Goal: Task Accomplishment & Management: Complete application form

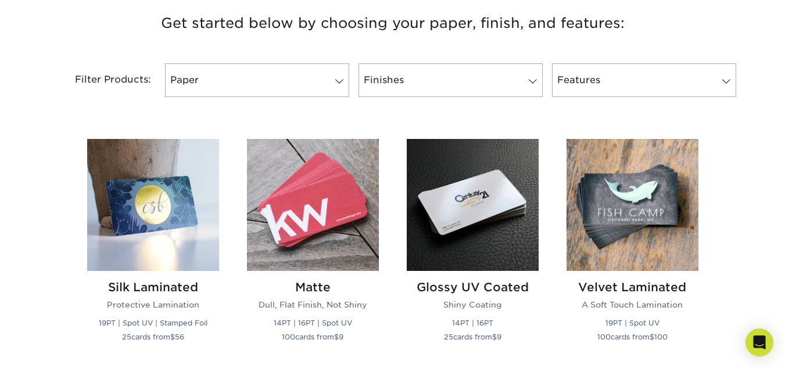
scroll to position [450, 0]
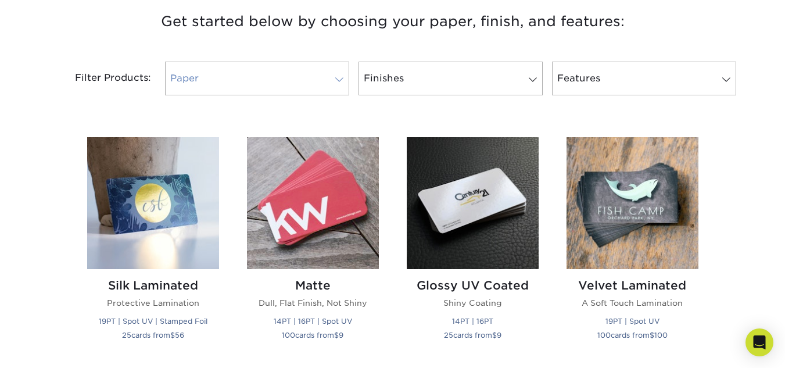
click at [342, 79] on span at bounding box center [339, 79] width 16 height 9
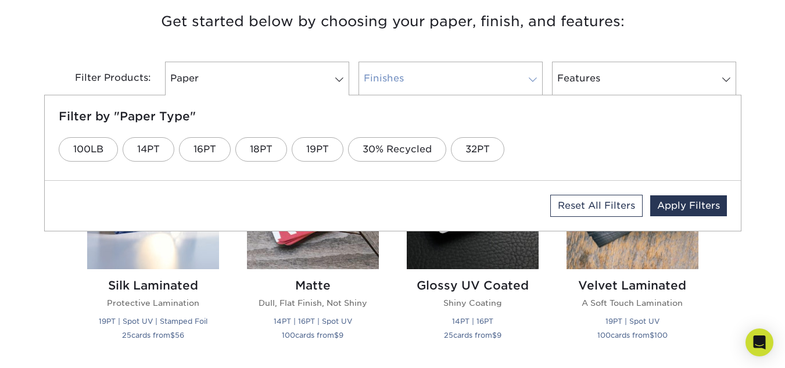
click at [523, 73] on link "Finishes" at bounding box center [450, 79] width 184 height 34
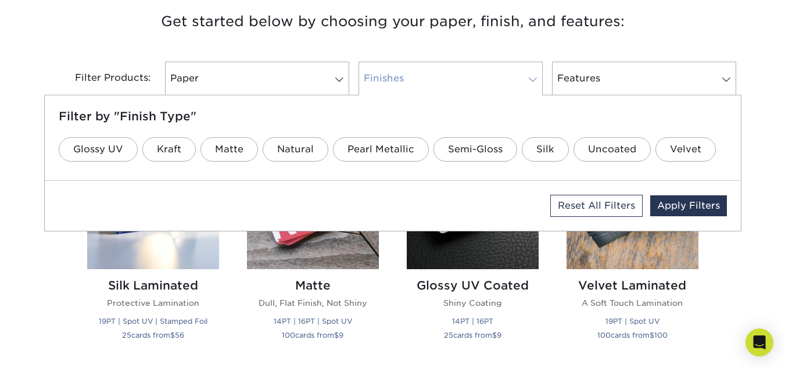
click at [522, 77] on link "Finishes" at bounding box center [450, 79] width 184 height 34
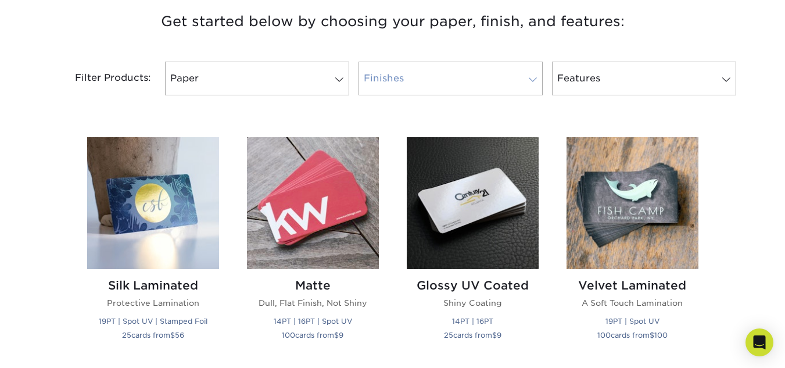
click at [523, 80] on link "Finishes" at bounding box center [450, 79] width 184 height 34
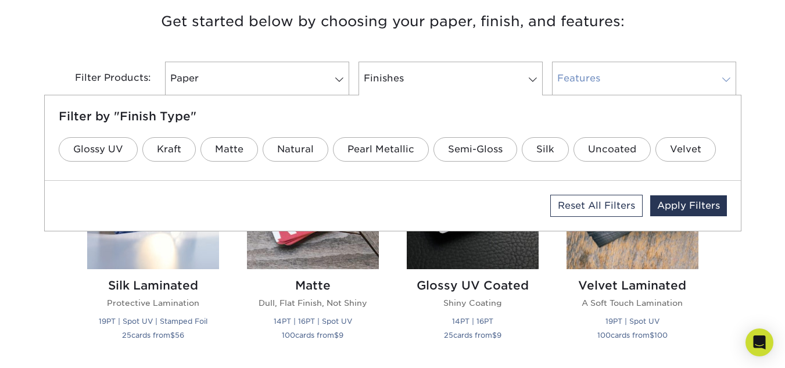
click at [658, 82] on link "Features" at bounding box center [644, 79] width 184 height 34
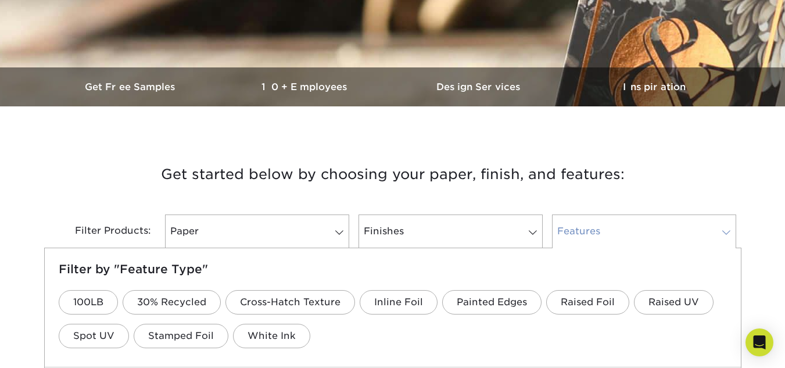
scroll to position [302, 0]
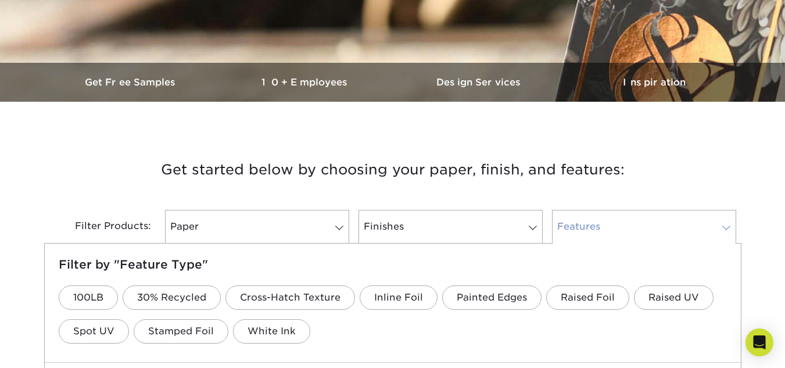
click at [728, 222] on link "Features" at bounding box center [644, 227] width 184 height 34
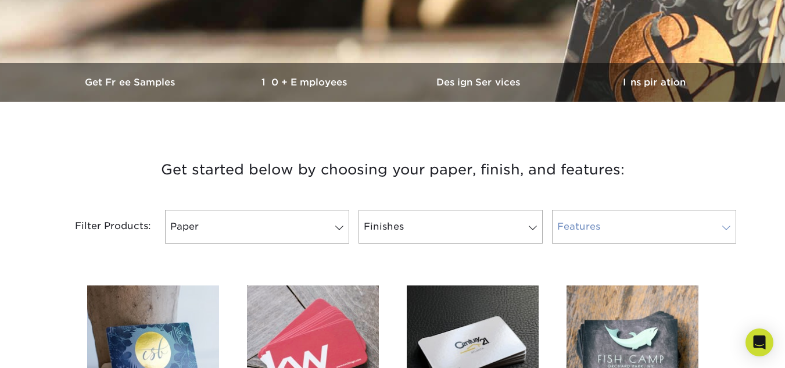
click at [719, 227] on span at bounding box center [726, 227] width 16 height 9
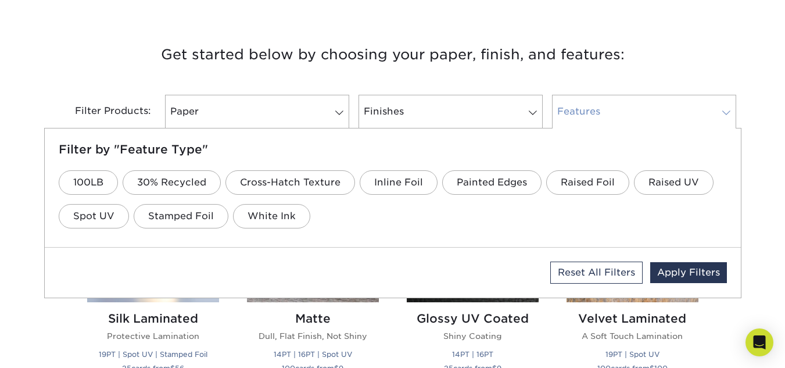
scroll to position [419, 0]
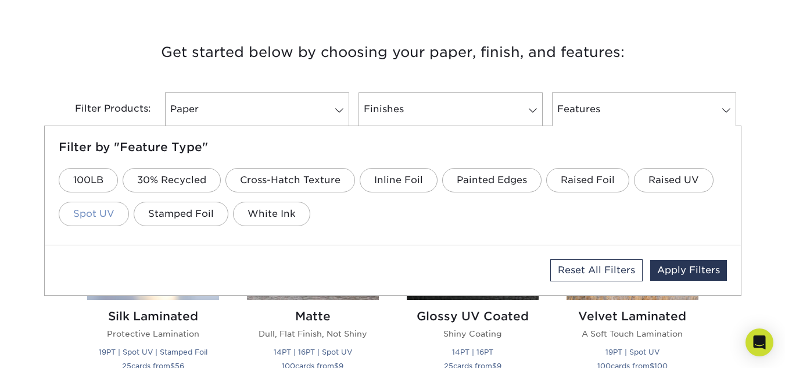
click at [96, 215] on link "Spot UV" at bounding box center [94, 214] width 70 height 24
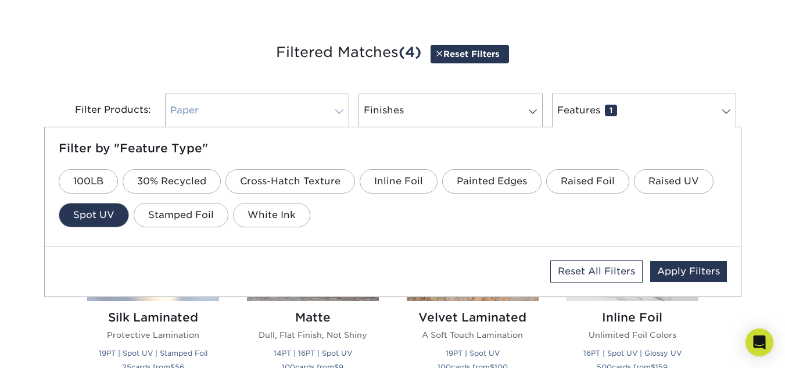
click at [345, 113] on span at bounding box center [339, 111] width 16 height 9
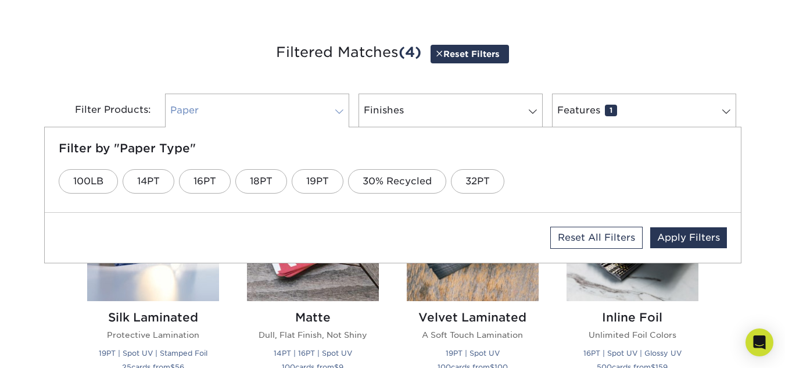
click at [319, 123] on link "Paper 0" at bounding box center [257, 111] width 184 height 34
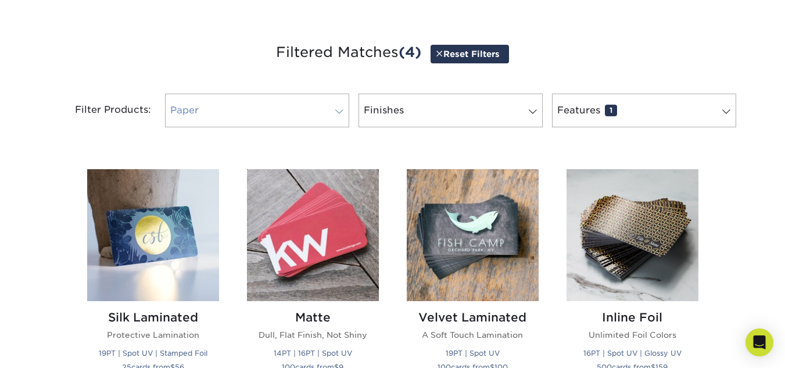
click at [336, 109] on span at bounding box center [339, 111] width 16 height 9
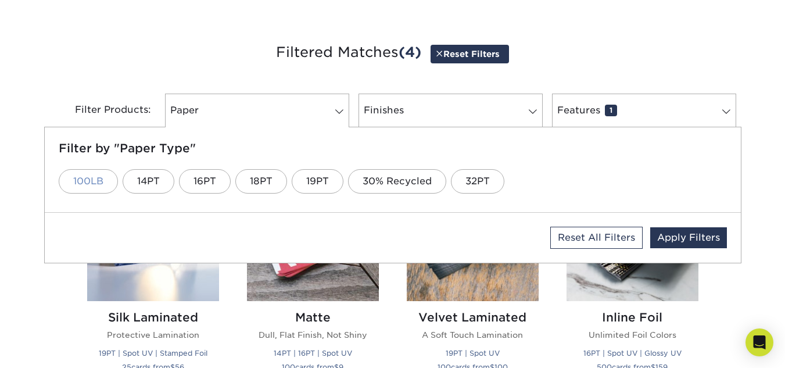
click at [102, 170] on link "100LB" at bounding box center [88, 181] width 59 height 24
click at [467, 109] on link "Finishes 0" at bounding box center [450, 111] width 184 height 34
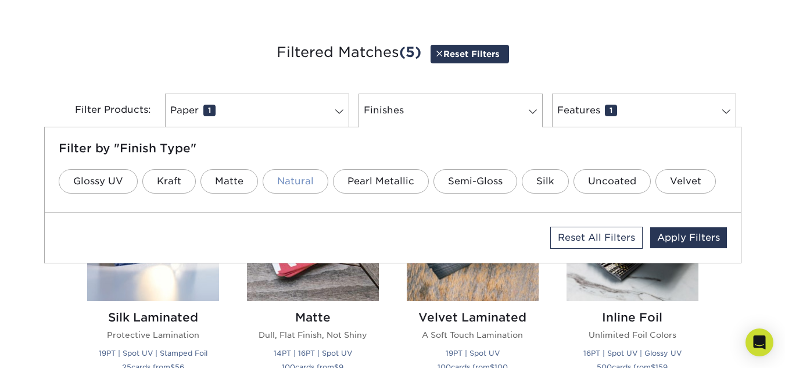
click at [299, 180] on link "Natural" at bounding box center [296, 181] width 66 height 24
click at [376, 189] on link "Pearl Metallic" at bounding box center [381, 181] width 96 height 24
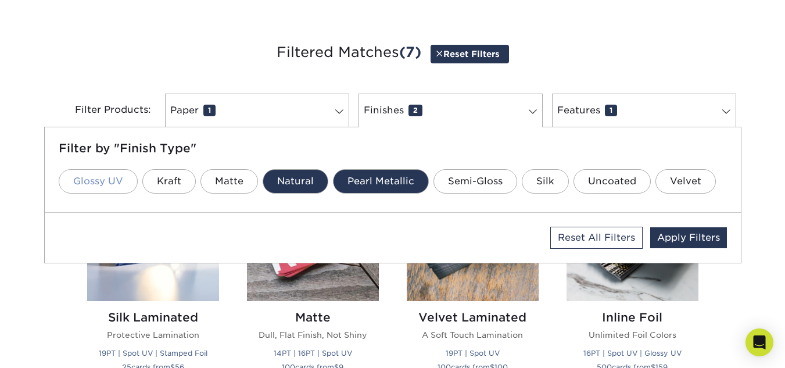
click at [121, 192] on link "Glossy UV" at bounding box center [98, 181] width 79 height 24
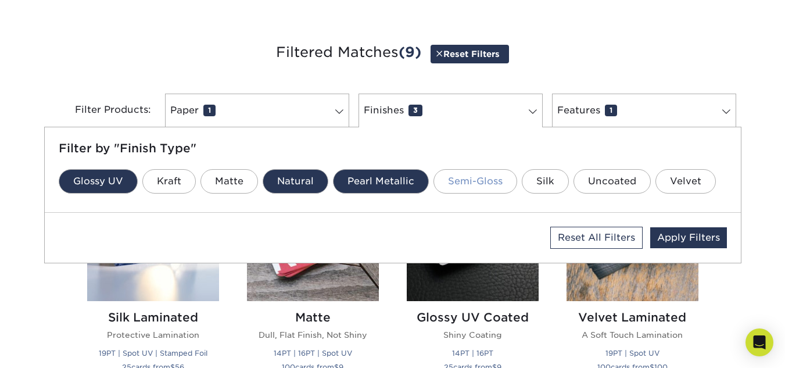
click at [476, 180] on link "Semi-Gloss" at bounding box center [475, 181] width 84 height 24
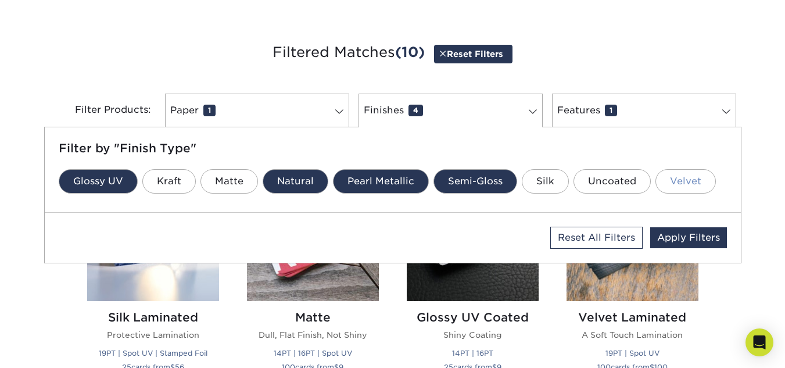
click at [691, 193] on link "Velvet" at bounding box center [685, 181] width 60 height 24
click at [688, 109] on link "Features 1" at bounding box center [644, 111] width 184 height 34
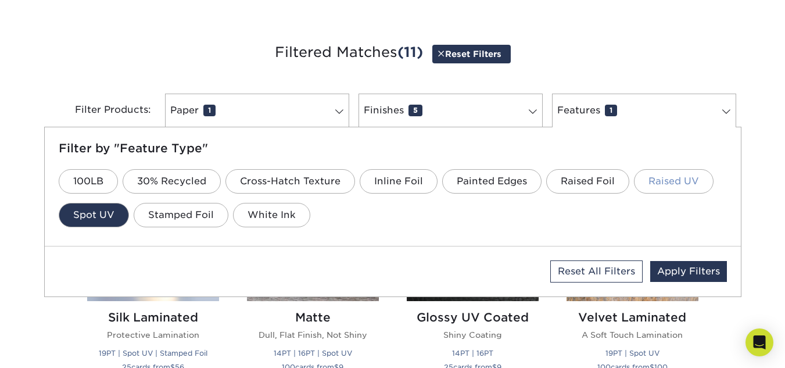
click at [669, 181] on link "Raised UV" at bounding box center [674, 181] width 80 height 24
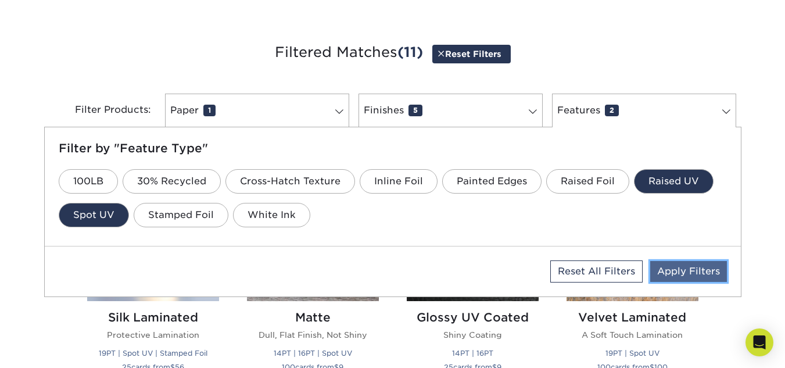
click at [704, 272] on link "Apply Filters" at bounding box center [688, 271] width 77 height 21
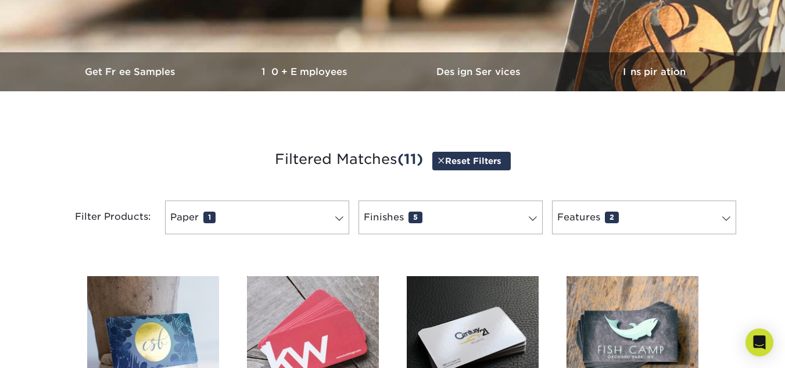
scroll to position [311, 0]
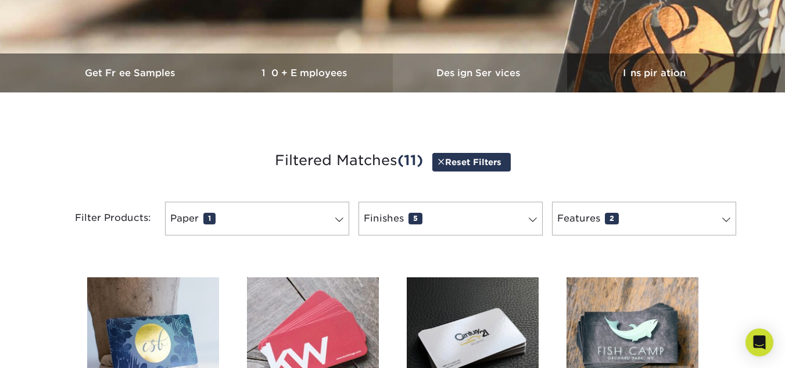
click at [494, 71] on h3 "Design Services" at bounding box center [480, 72] width 174 height 11
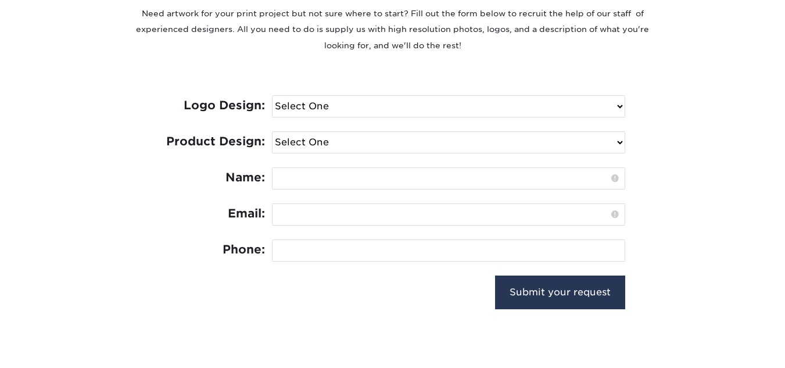
scroll to position [489, 0]
click at [611, 109] on select "Select One I need a logo design: $300 No thank you" at bounding box center [448, 105] width 352 height 21
click at [618, 52] on p "Need artwork for your print project but not sure where to start? Fill out the f…" at bounding box center [392, 29] width 523 height 48
click at [497, 95] on select "Select One I need a logo design: $300 No thank you" at bounding box center [448, 105] width 352 height 21
click at [558, 32] on p "Need artwork for your print project but not sure where to start? Fill out the f…" at bounding box center [392, 29] width 523 height 48
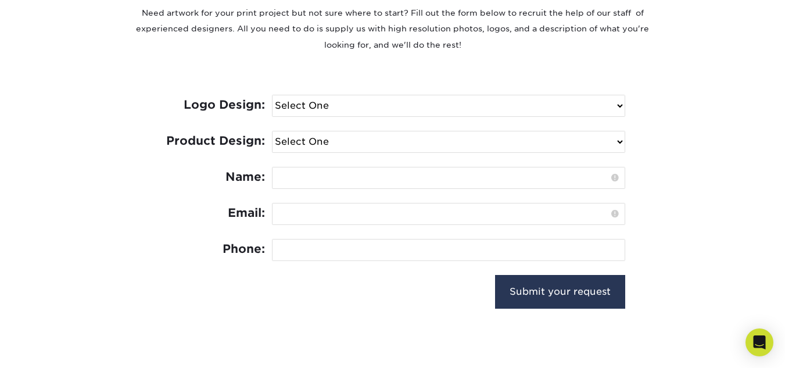
click at [490, 141] on select "Select One Logo Design Only Design Edits Banner Design: $50.00 Bookmark Design:…" at bounding box center [448, 141] width 352 height 21
select select "Edits"
click at [272, 131] on select "Select One Logo Design Only Design Edits Banner Design: $50.00 Bookmark Design:…" at bounding box center [448, 141] width 352 height 21
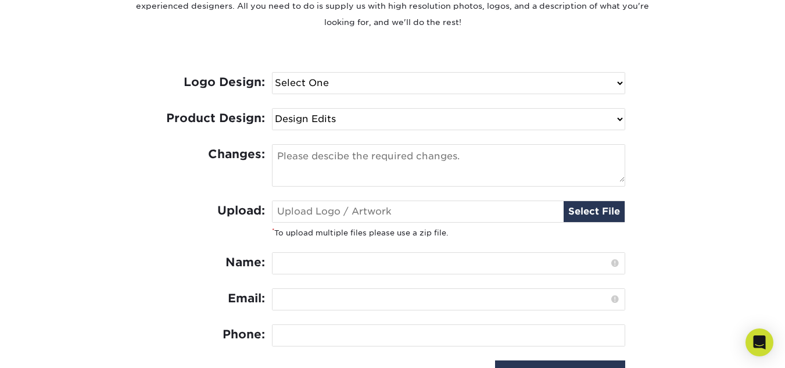
scroll to position [511, 0]
click at [532, 86] on select "Select One I need a logo design: $300 No thank you" at bounding box center [448, 83] width 352 height 21
click at [543, 73] on select "Select One I need a logo design: $300 No thank you" at bounding box center [448, 83] width 352 height 21
click at [488, 88] on select "Select One I need a logo design: $300 No thank you" at bounding box center [448, 83] width 352 height 21
click at [375, 91] on select "Select One I need a logo design: $300 No thank you" at bounding box center [448, 83] width 352 height 21
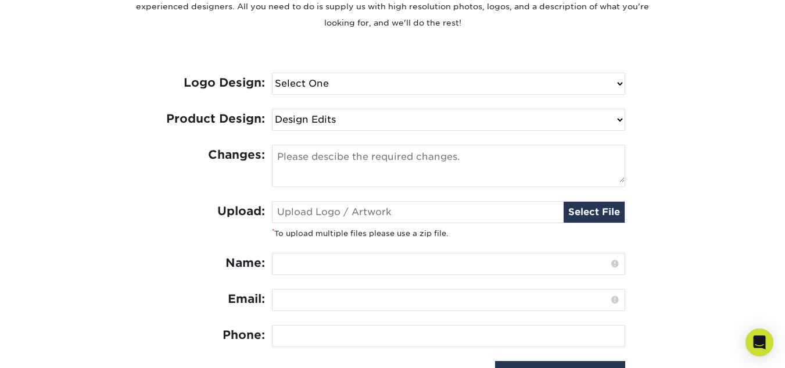
click at [419, 85] on select "Select One I need a logo design: $300 No thank you" at bounding box center [448, 83] width 352 height 21
click at [604, 91] on select "Select One I need a logo design: $300 No thank you" at bounding box center [448, 83] width 352 height 21
click at [586, 89] on select "Select One I need a logo design: $300 No thank you" at bounding box center [448, 83] width 352 height 21
click at [605, 82] on select "Select One I need a logo design: $300 No thank you" at bounding box center [448, 83] width 352 height 21
click at [589, 85] on select "Select One I need a logo design: $300 No thank you" at bounding box center [448, 83] width 352 height 21
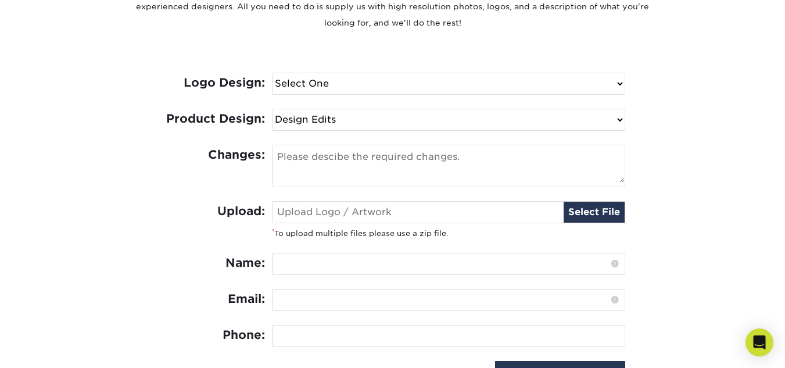
click at [498, 173] on textarea at bounding box center [448, 163] width 352 height 37
click at [610, 92] on select "Select One I need a logo design: $300 No thank you" at bounding box center [448, 83] width 352 height 21
click at [323, 91] on select "Select One I need a logo design: $300 No thank you" at bounding box center [448, 83] width 352 height 21
click at [330, 80] on select "Select One I need a logo design: $300 No thank you" at bounding box center [448, 83] width 352 height 21
click at [326, 158] on textarea at bounding box center [448, 163] width 352 height 37
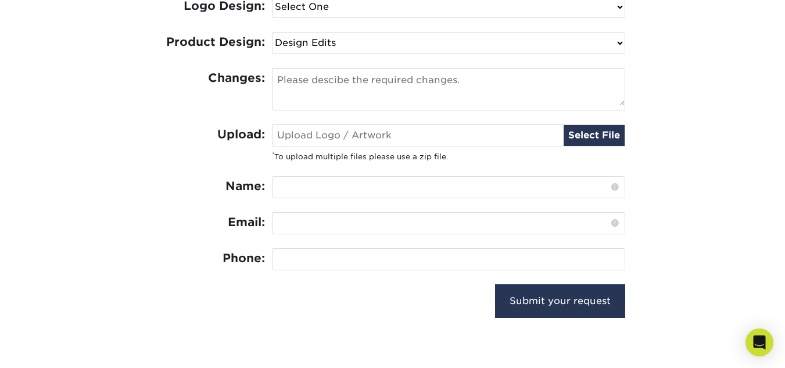
scroll to position [588, 0]
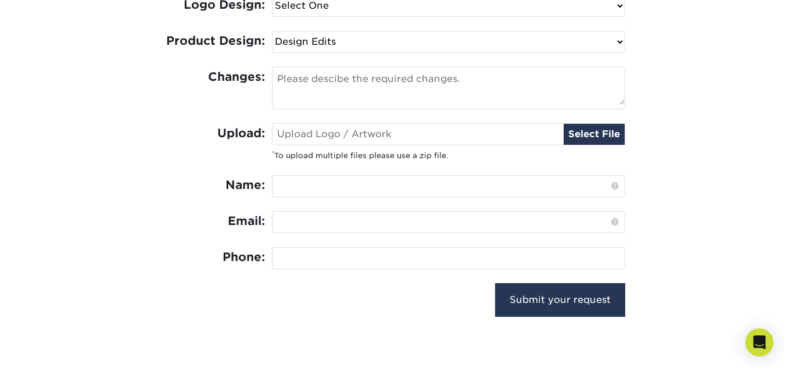
click at [315, 182] on input "text" at bounding box center [448, 185] width 352 height 21
paste input "Jana Diego"
type input "Jana Diego"
click at [378, 212] on input "email" at bounding box center [448, 221] width 352 height 21
paste input "Jana Diego"
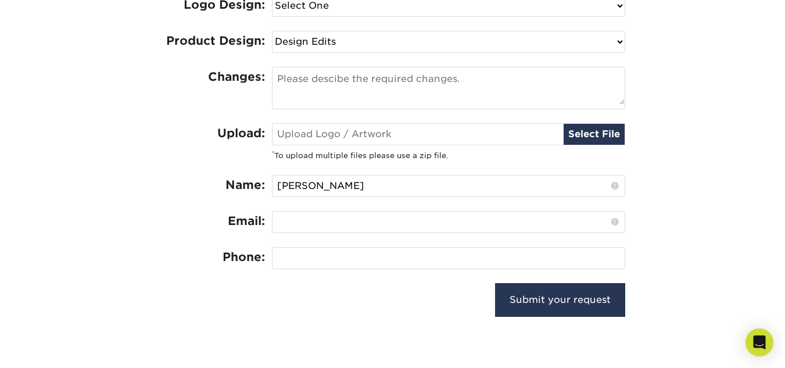
type input "Jana Diego"
click at [289, 223] on input "Jana Diego" at bounding box center [448, 221] width 352 height 21
click at [285, 218] on input "Jana Diego" at bounding box center [448, 221] width 352 height 21
paste input "janaseirin@gmail.com"
type input "janaseirin@gmail.com"
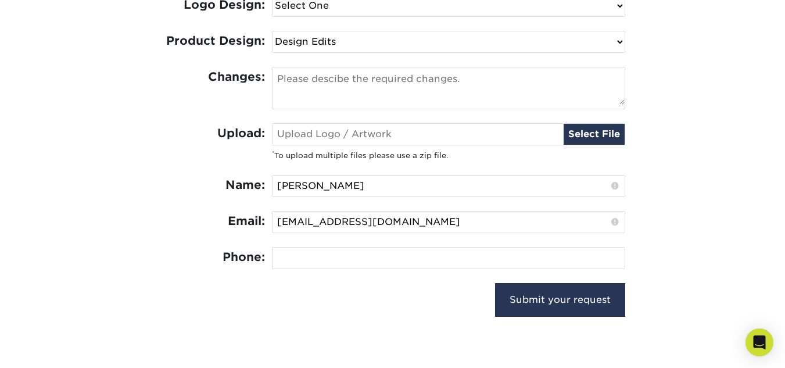
click at [313, 257] on input "tel" at bounding box center [448, 257] width 352 height 21
paste input "63 9674814523"
type input "63 9674814523"
click at [369, 137] on input "file" at bounding box center [448, 134] width 352 height 21
click at [590, 132] on input "file" at bounding box center [448, 134] width 352 height 21
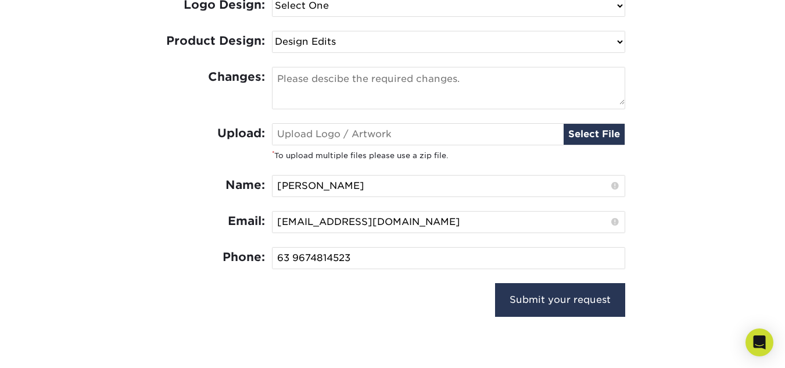
type input "C:\fakepath\YumSpam Logo Playful & Contemporary.png"
type input "YumSpam Logo Playful & Contemporary.png"
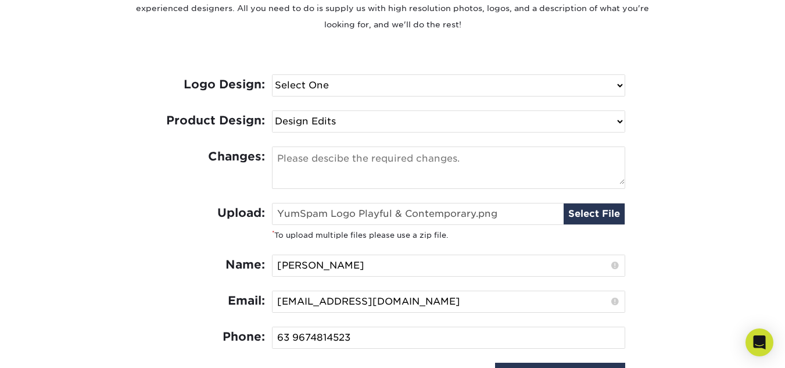
scroll to position [509, 0]
click at [336, 122] on select "Select One Logo Design Only Design Edits Banner Design: $50.00 Bookmark Design:…" at bounding box center [448, 120] width 352 height 21
click at [272, 110] on select "Select One Logo Design Only Design Edits Banner Design: $50.00 Bookmark Design:…" at bounding box center [448, 120] width 352 height 21
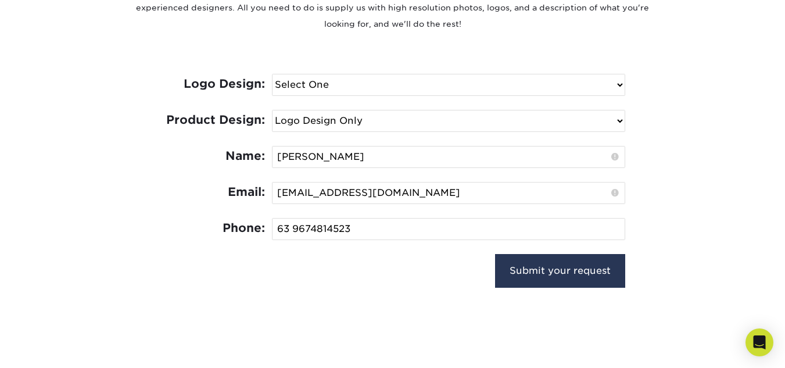
click at [432, 128] on select "Select One Logo Design Only Design Edits Banner Design: $50.00 Bookmark Design:…" at bounding box center [448, 120] width 352 height 21
select select "Edits"
click at [272, 110] on select "Select One Logo Design Only Design Edits Banner Design: $50.00 Bookmark Design:…" at bounding box center [448, 120] width 352 height 21
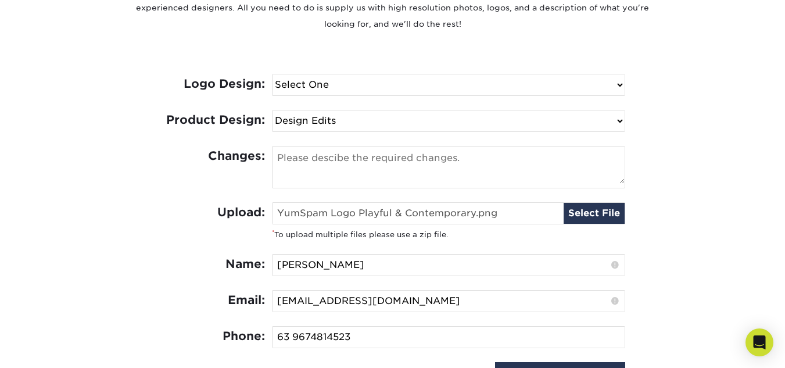
click at [388, 171] on textarea at bounding box center [448, 164] width 352 height 37
paste textarea "spamdesigncalling card in background"
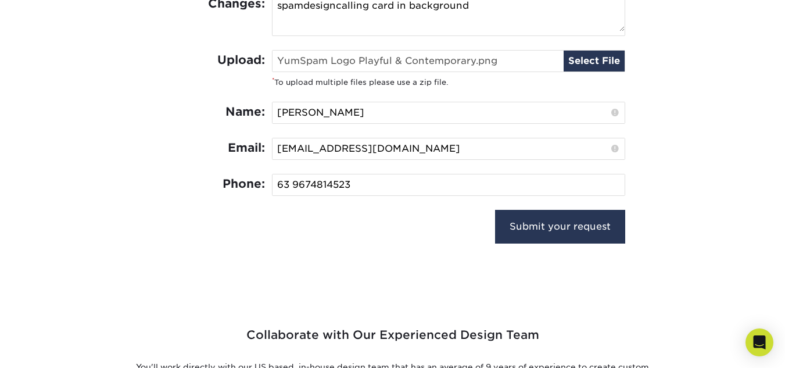
scroll to position [661, 0]
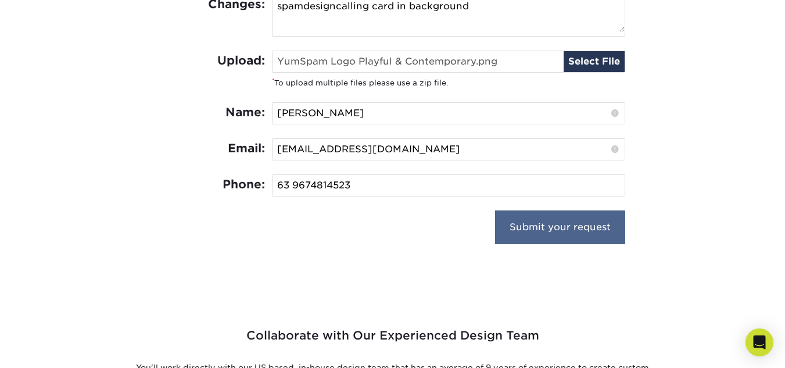
type textarea "spamdesigncalling card in background"
click at [531, 235] on input "Submit your request" at bounding box center [560, 227] width 130 height 34
